Goal: Task Accomplishment & Management: Complete application form

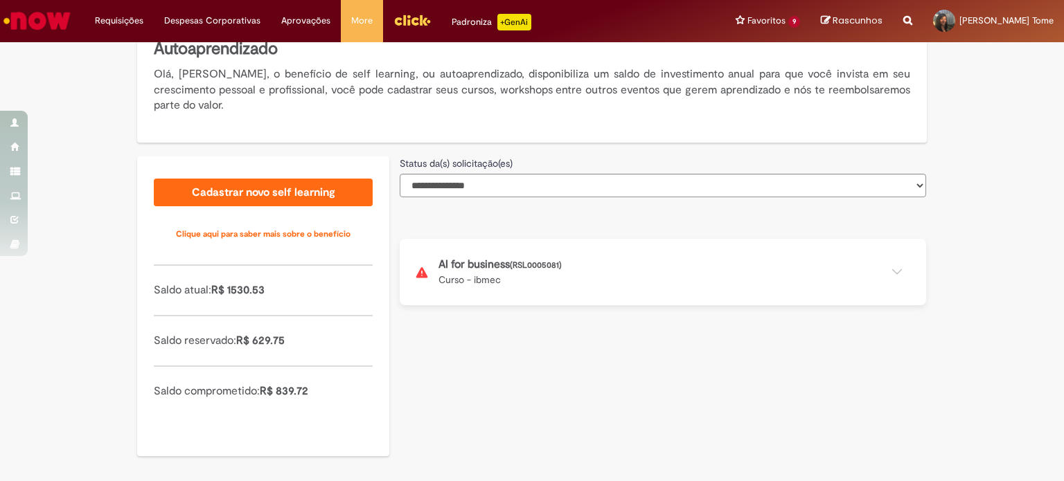
scroll to position [264, 0]
click at [487, 193] on select "**********" at bounding box center [663, 185] width 526 height 24
click at [465, 355] on div "**********" at bounding box center [532, 202] width 810 height 561
click at [486, 273] on button at bounding box center [663, 271] width 526 height 66
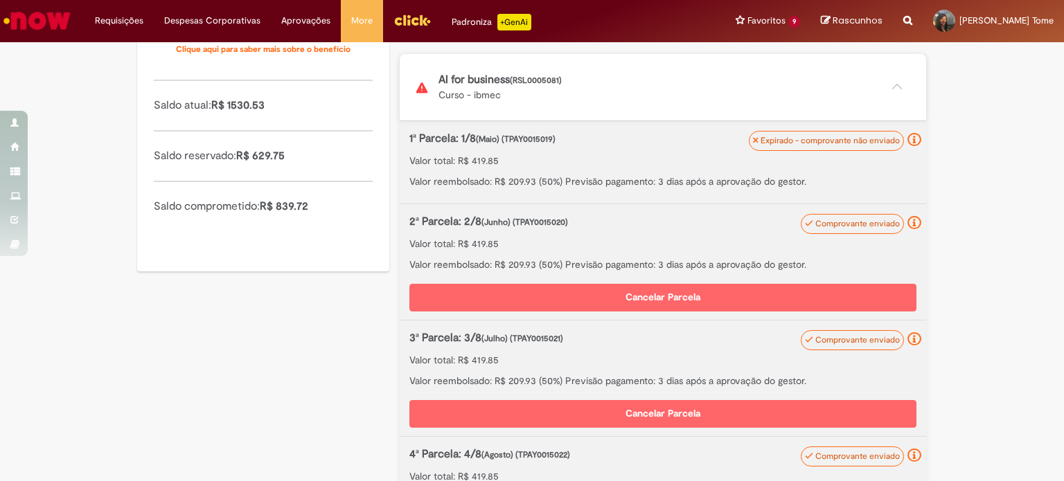
scroll to position [472, 0]
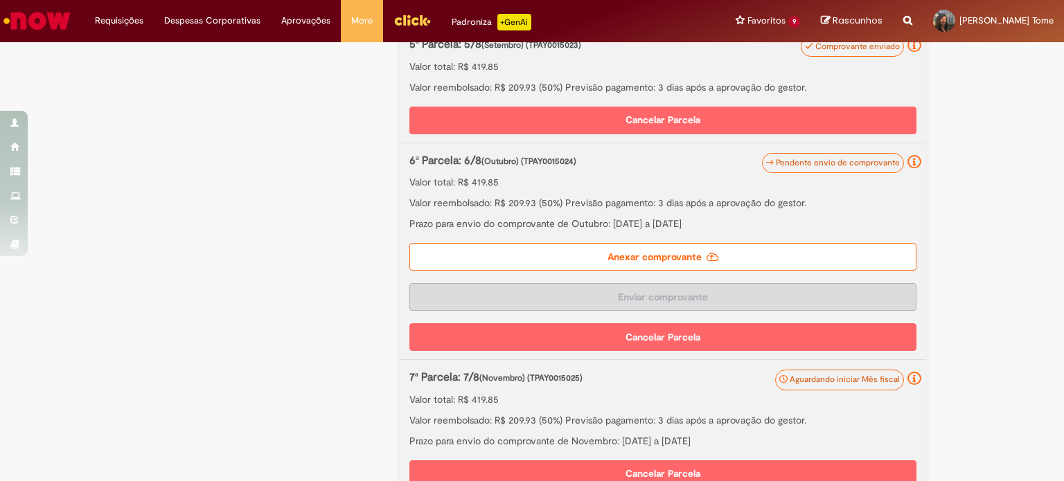
click at [643, 261] on label "Anexar comprovante" at bounding box center [662, 257] width 507 height 28
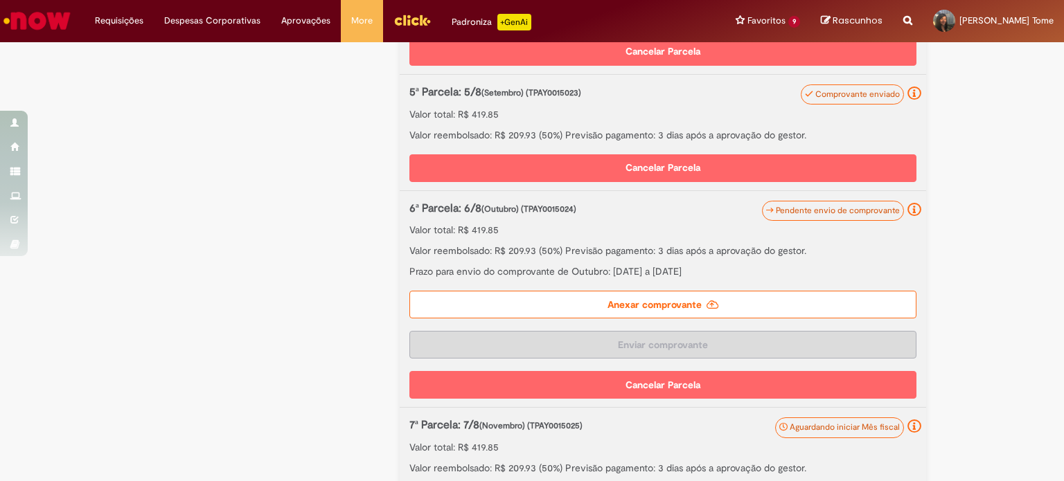
click at [636, 302] on label "Anexar comprovante" at bounding box center [662, 305] width 507 height 28
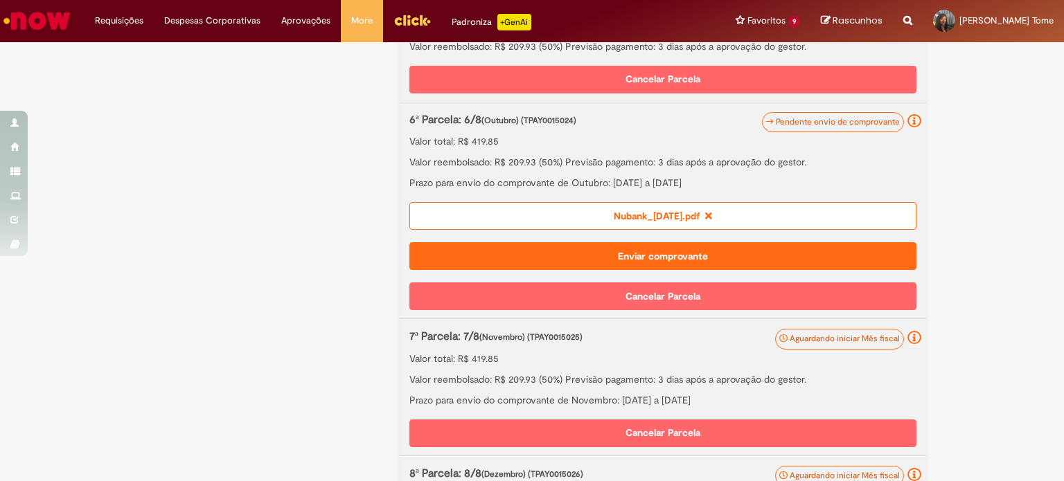
scroll to position [1065, 0]
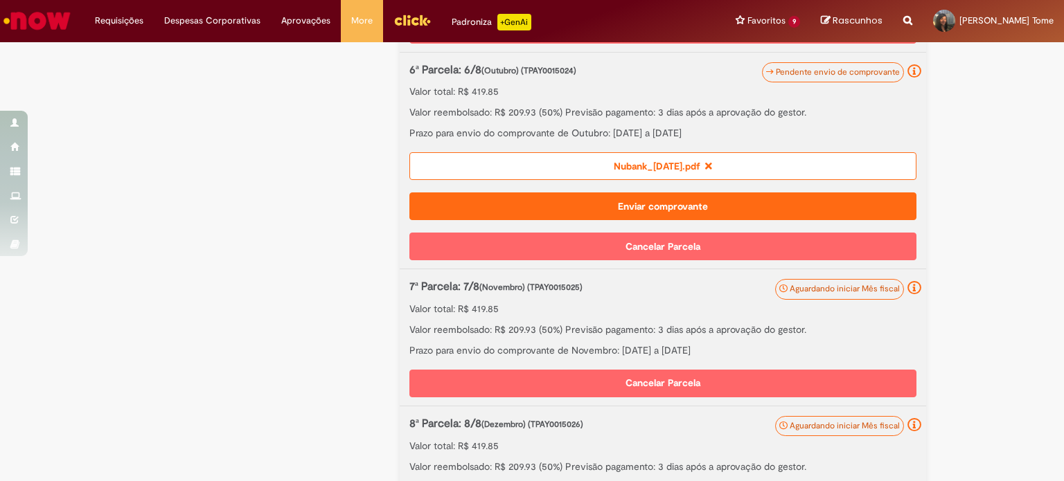
click at [667, 211] on button "Enviar comprovante" at bounding box center [662, 206] width 507 height 28
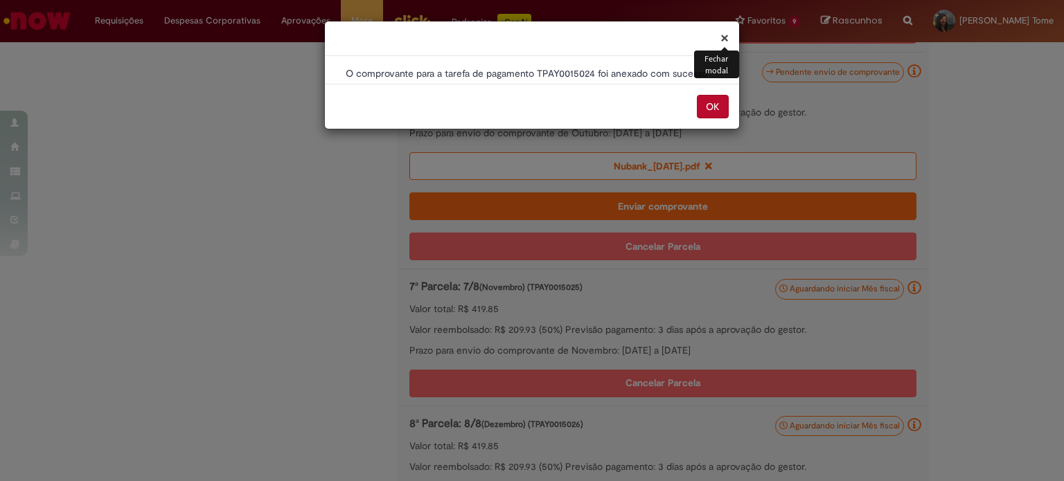
click at [712, 111] on button "OK" at bounding box center [713, 107] width 32 height 24
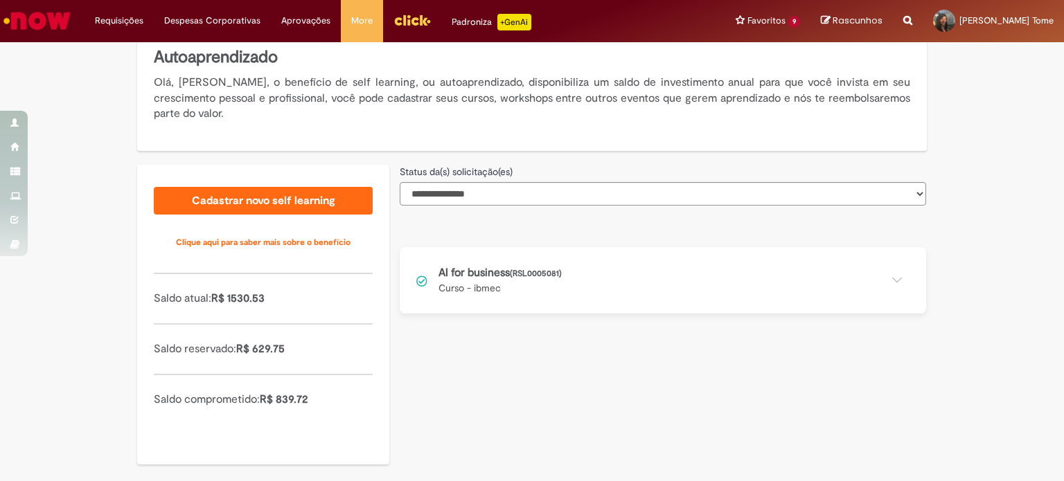
scroll to position [264, 0]
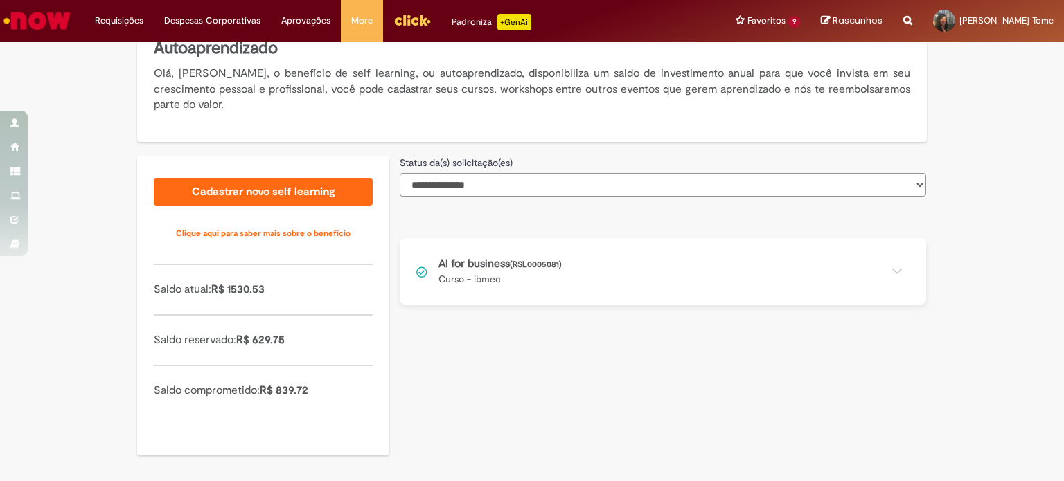
click at [591, 289] on button at bounding box center [663, 271] width 526 height 66
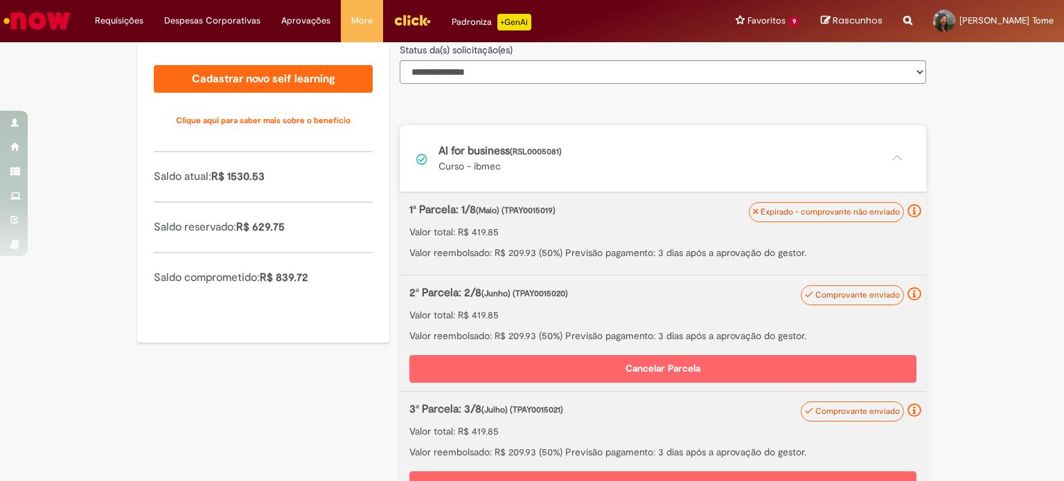
scroll to position [376, 0]
click at [51, 15] on img "Ir para a Homepage" at bounding box center [36, 21] width 71 height 28
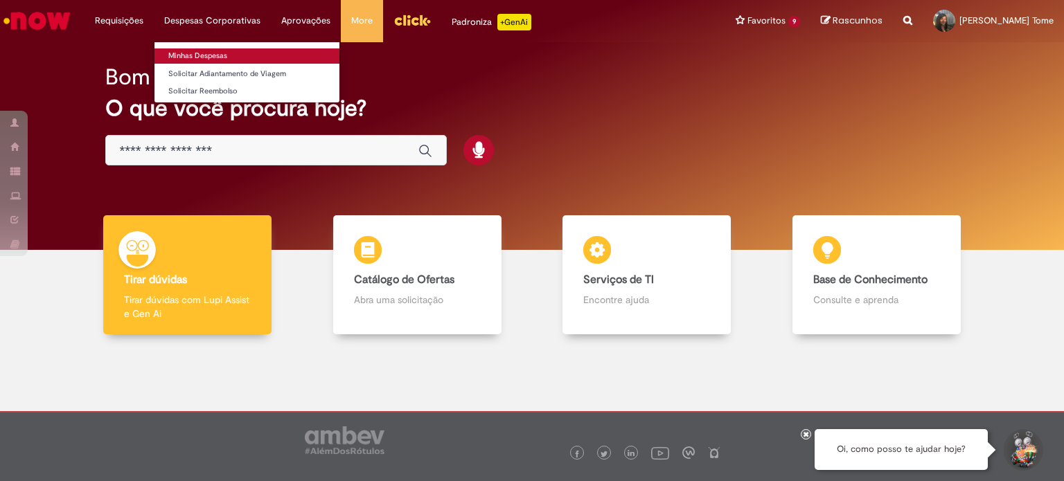
click at [216, 53] on link "Minhas Despesas" at bounding box center [246, 55] width 185 height 15
